Goal: Task Accomplishment & Management: Manage account settings

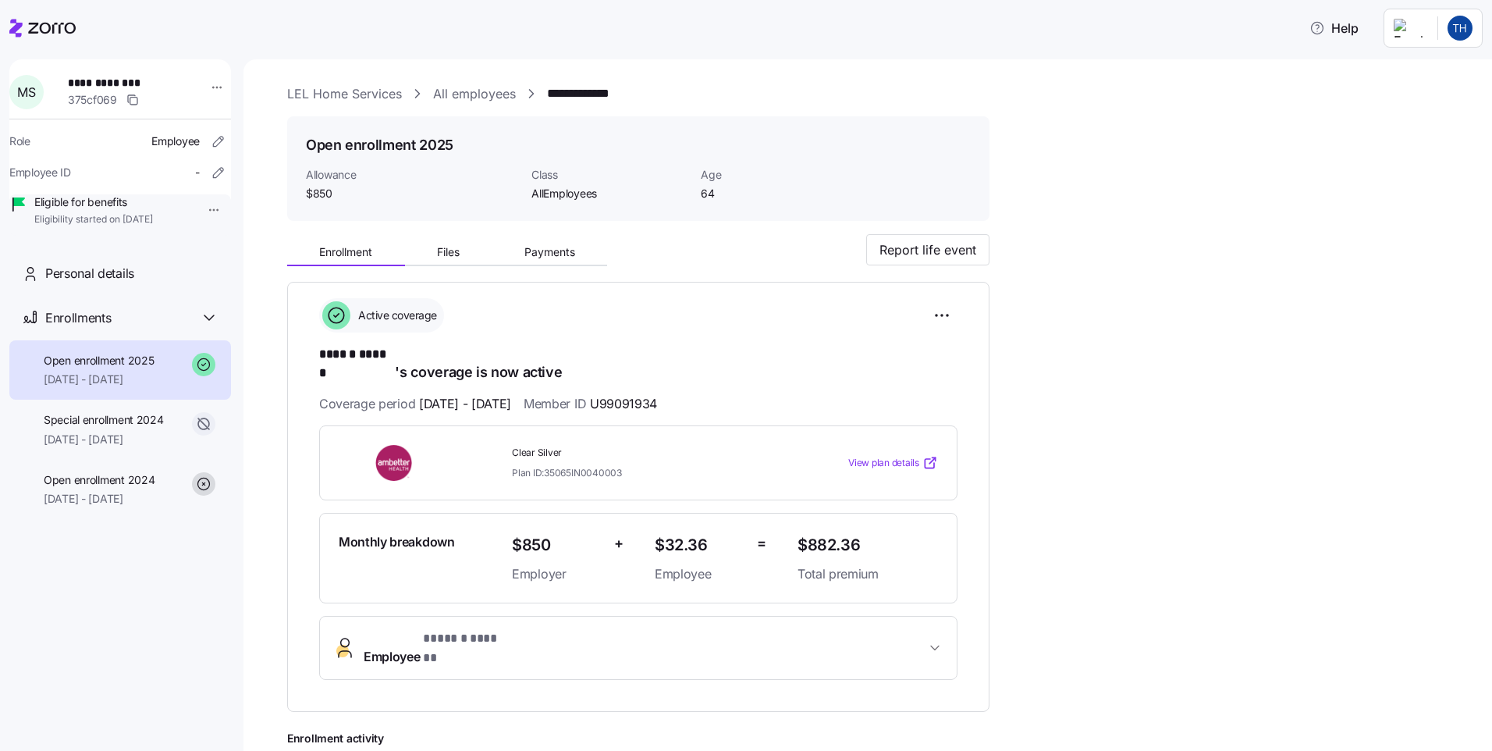
click at [30, 30] on icon at bounding box center [52, 28] width 48 height 11
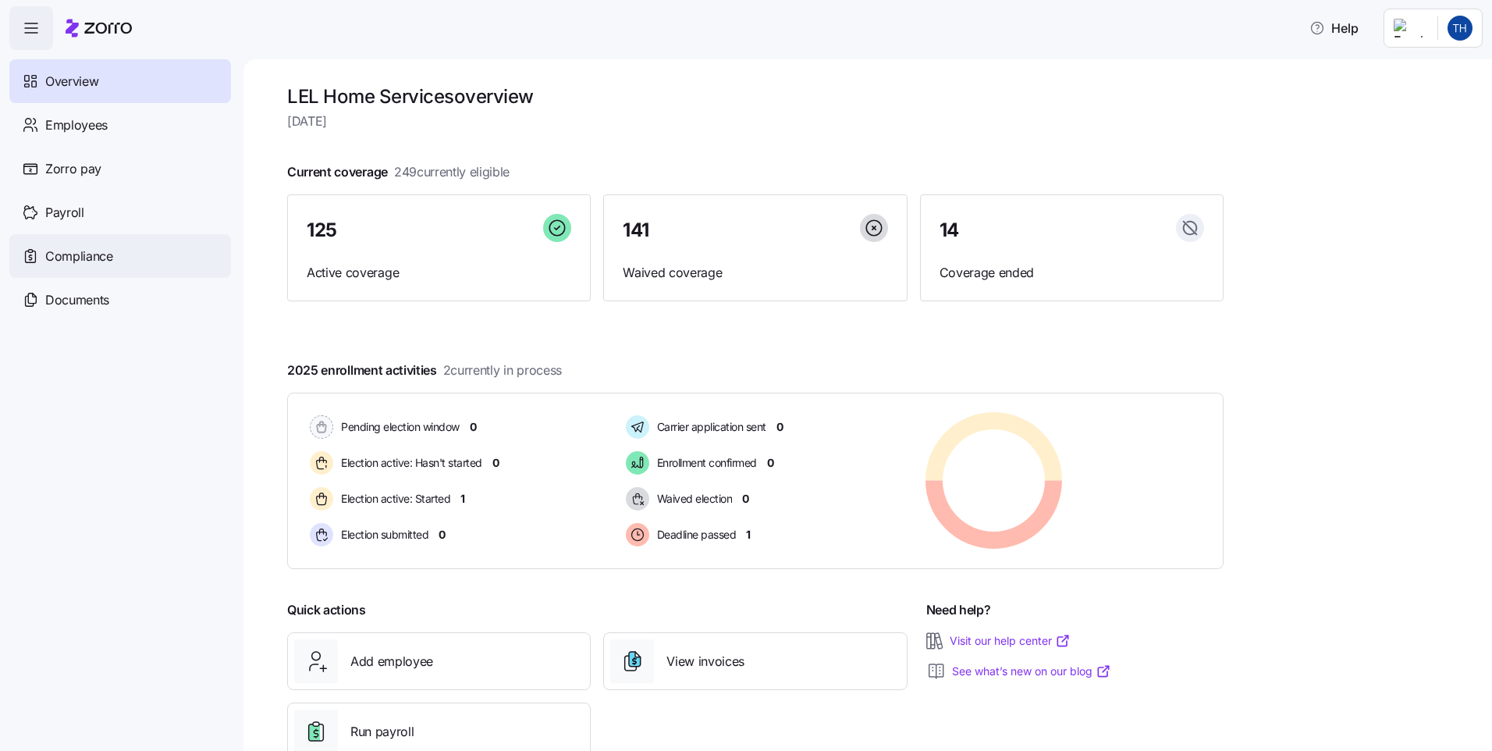
click at [66, 255] on span "Compliance" at bounding box center [79, 257] width 68 height 20
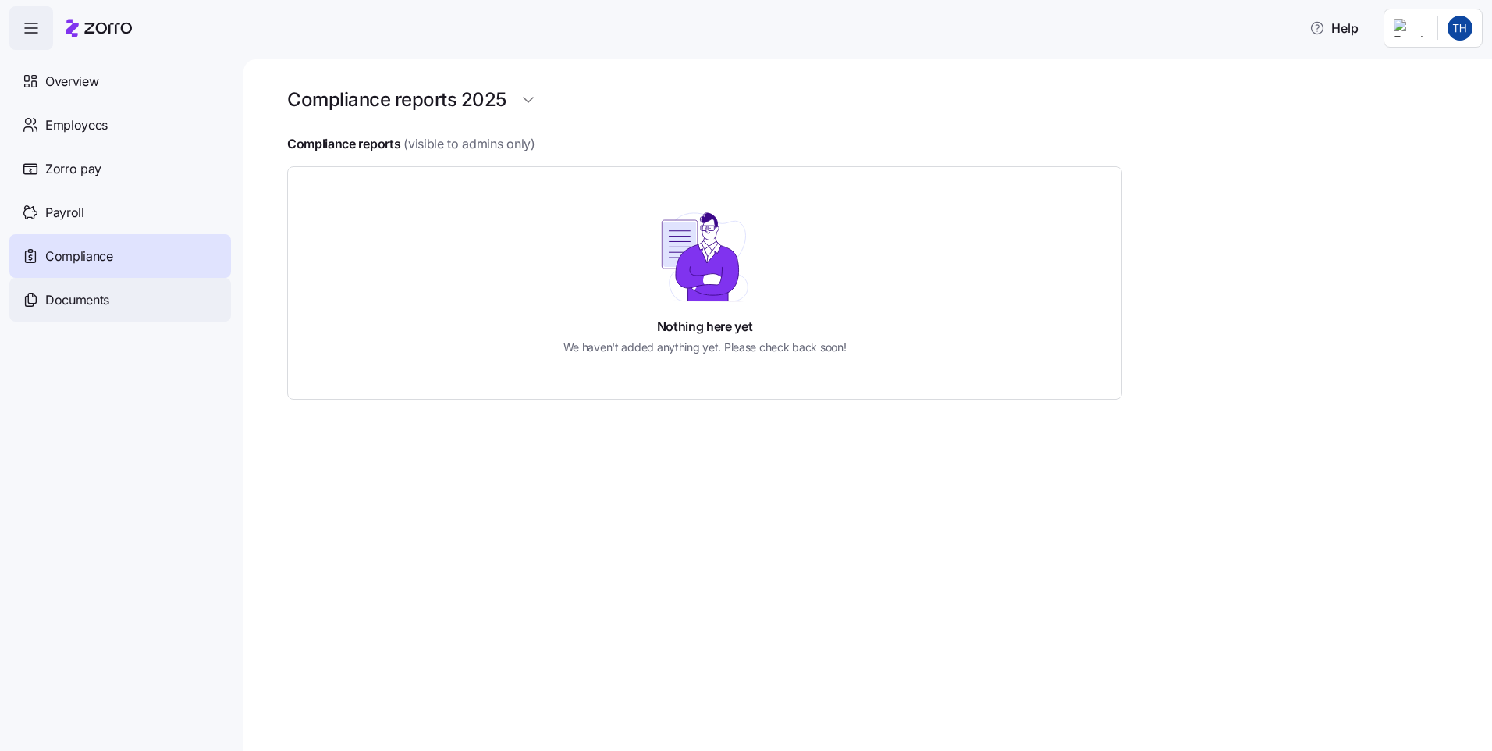
click at [83, 304] on span "Documents" at bounding box center [77, 300] width 64 height 20
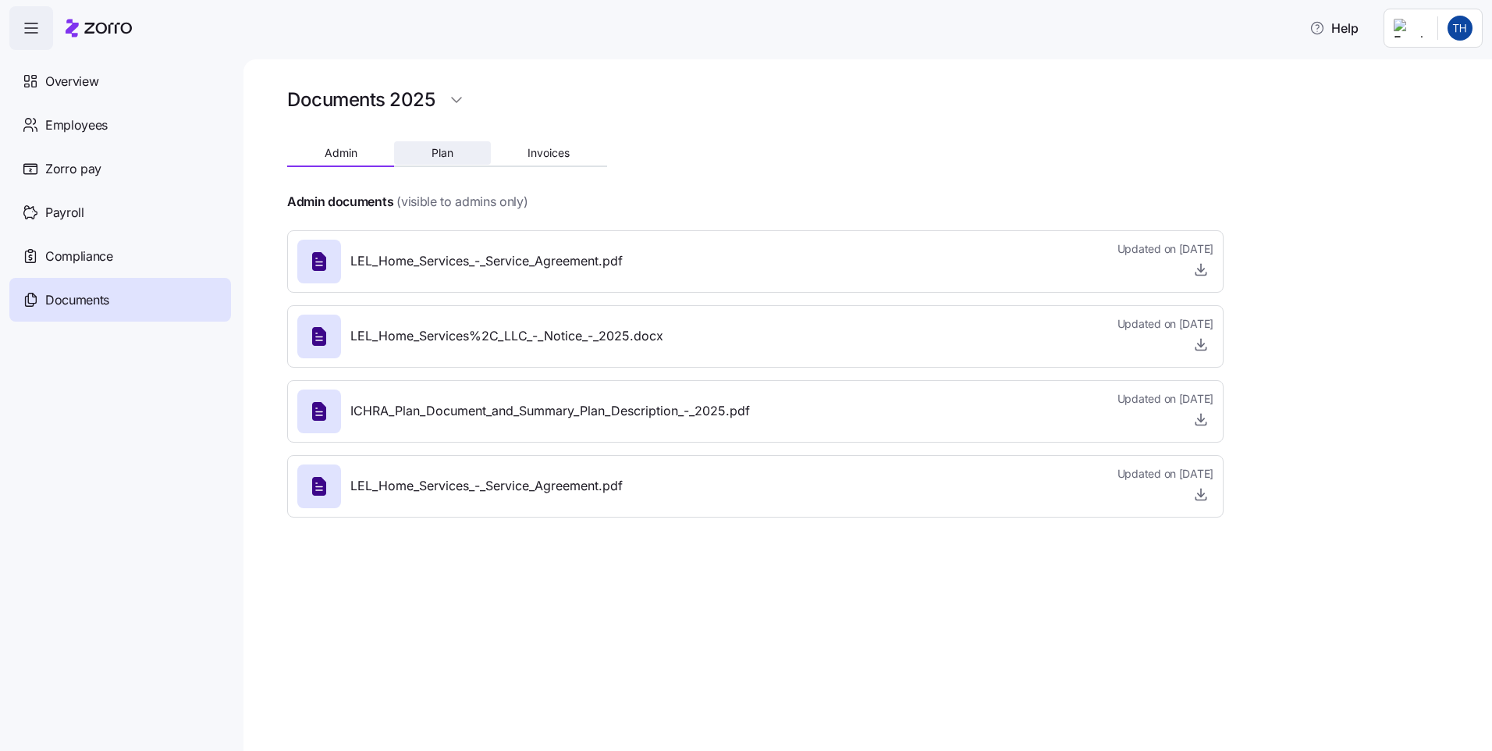
click at [432, 160] on button "Plan" at bounding box center [442, 152] width 96 height 23
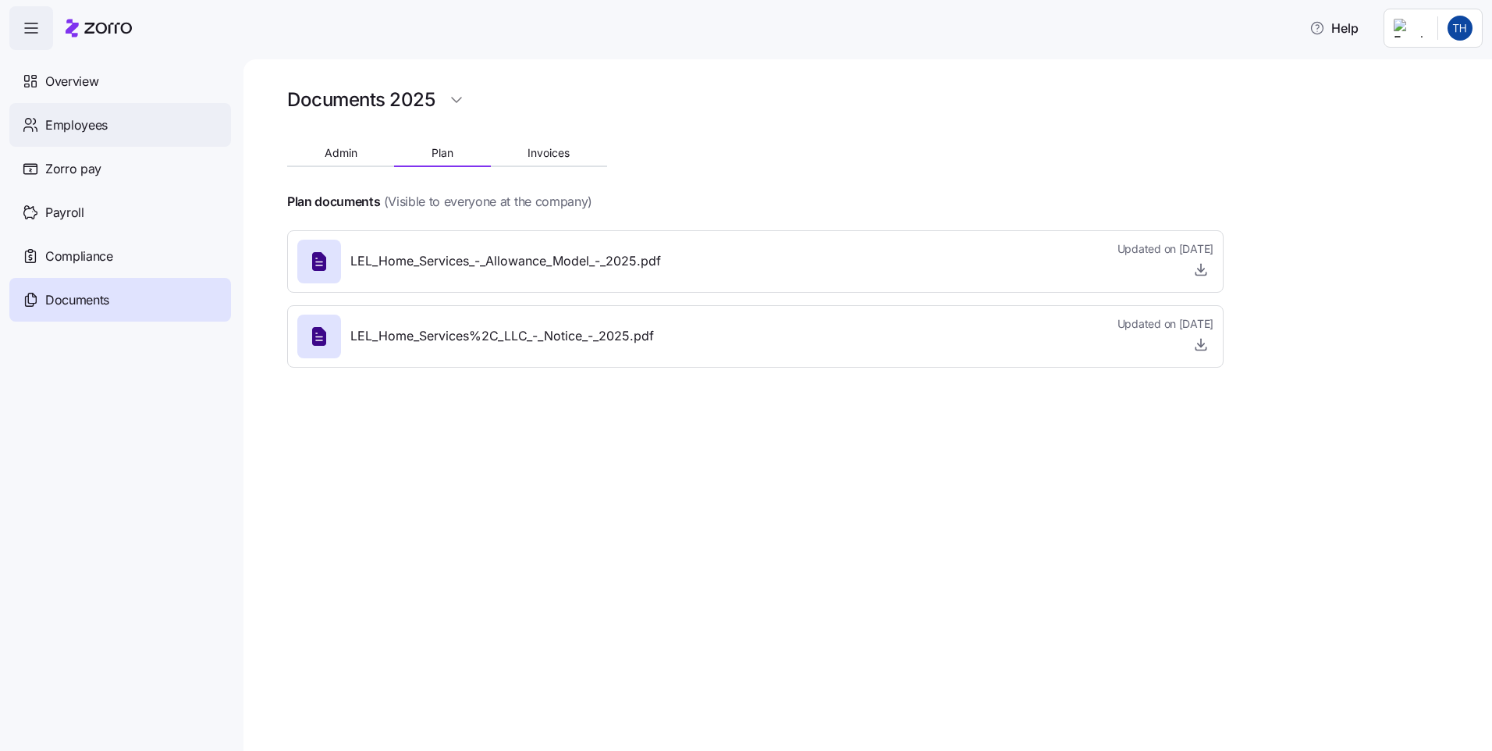
click at [88, 119] on span "Employees" at bounding box center [76, 125] width 62 height 20
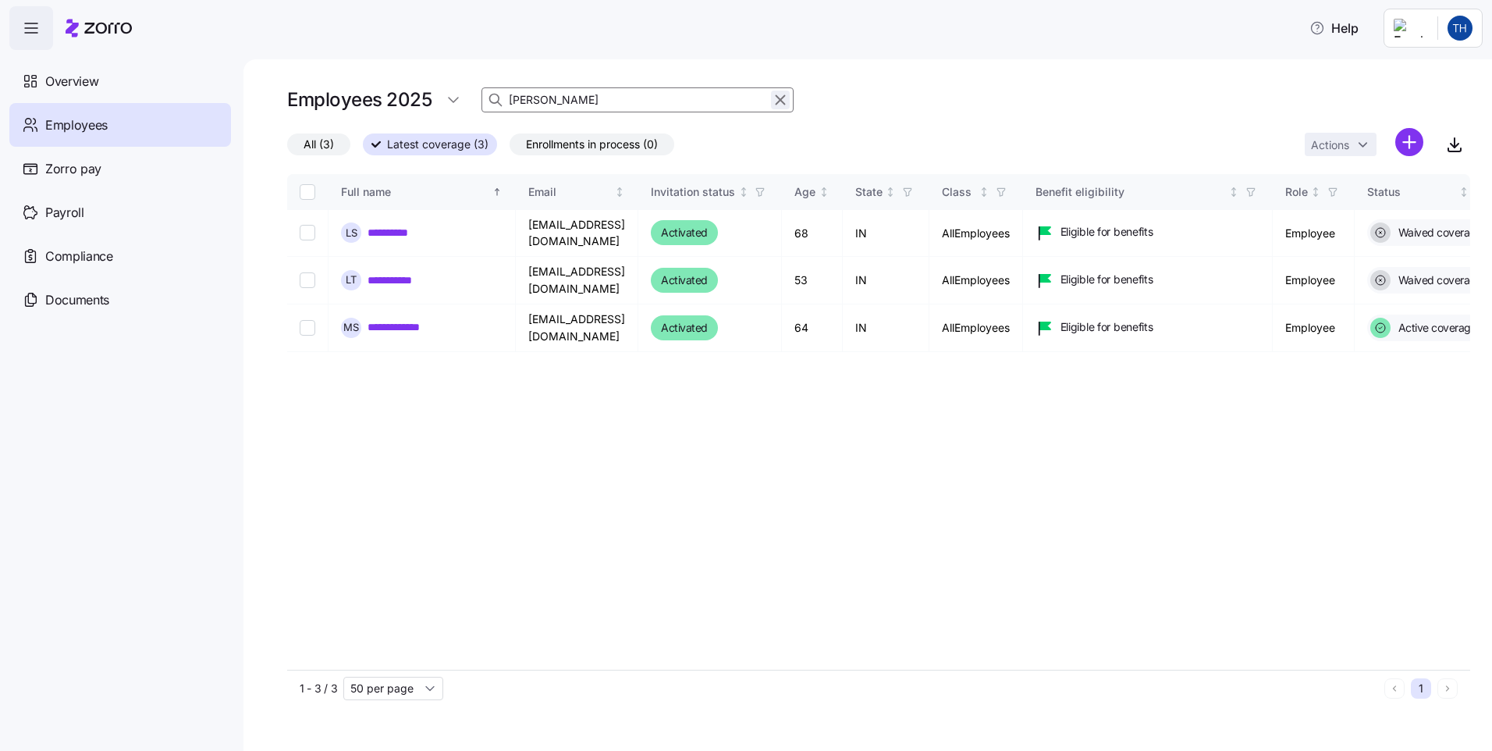
click at [780, 104] on icon "button" at bounding box center [780, 100] width 17 height 19
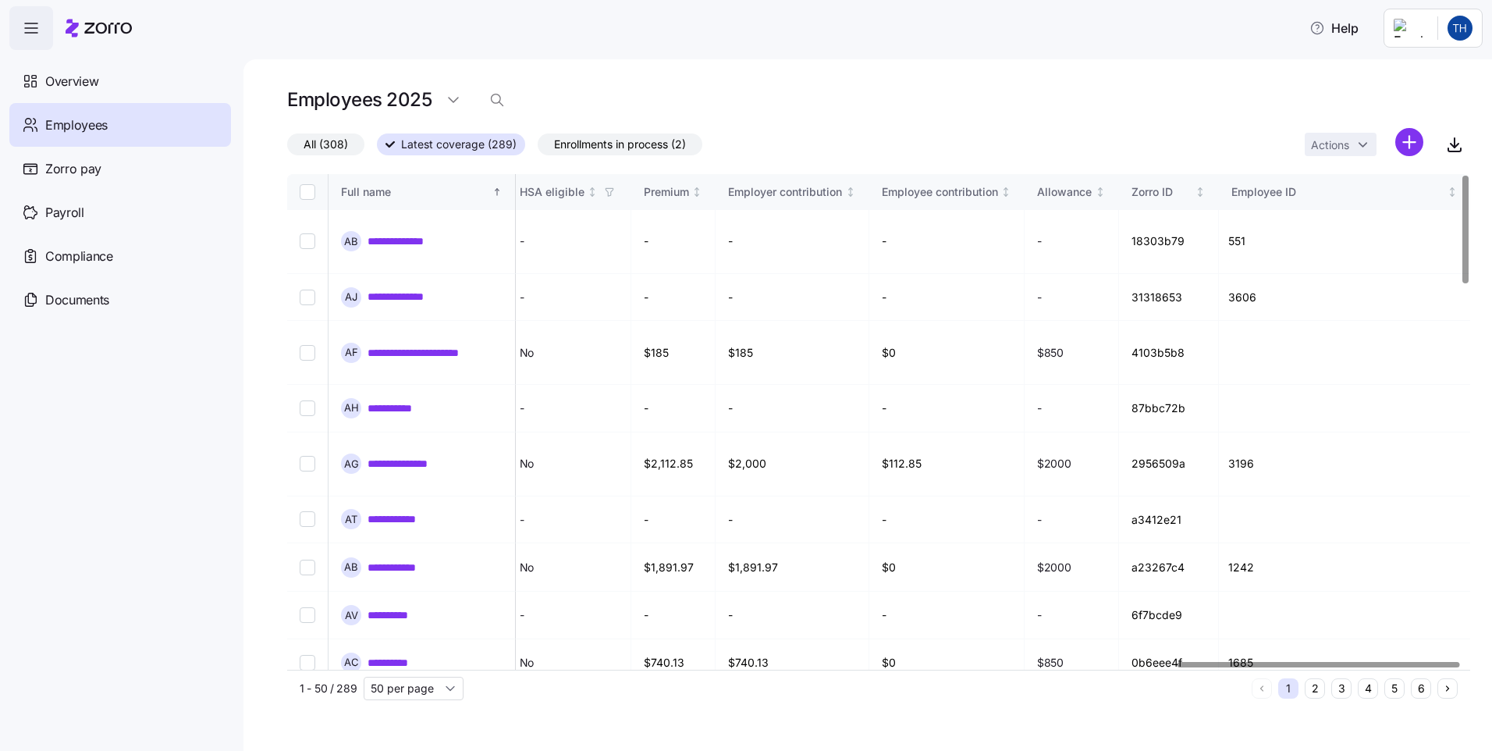
scroll to position [0, 3726]
click at [1459, 667] on div at bounding box center [1319, 664] width 282 height 5
click at [1462, 137] on icon "button" at bounding box center [1454, 144] width 19 height 19
